Goal: Find specific page/section: Find specific page/section

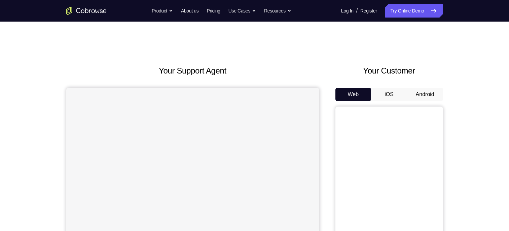
click at [420, 91] on button "Android" at bounding box center [425, 94] width 36 height 13
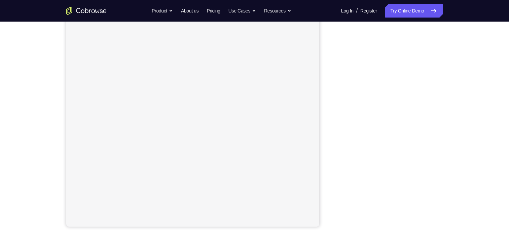
scroll to position [86, 0]
